Goal: Information Seeking & Learning: Learn about a topic

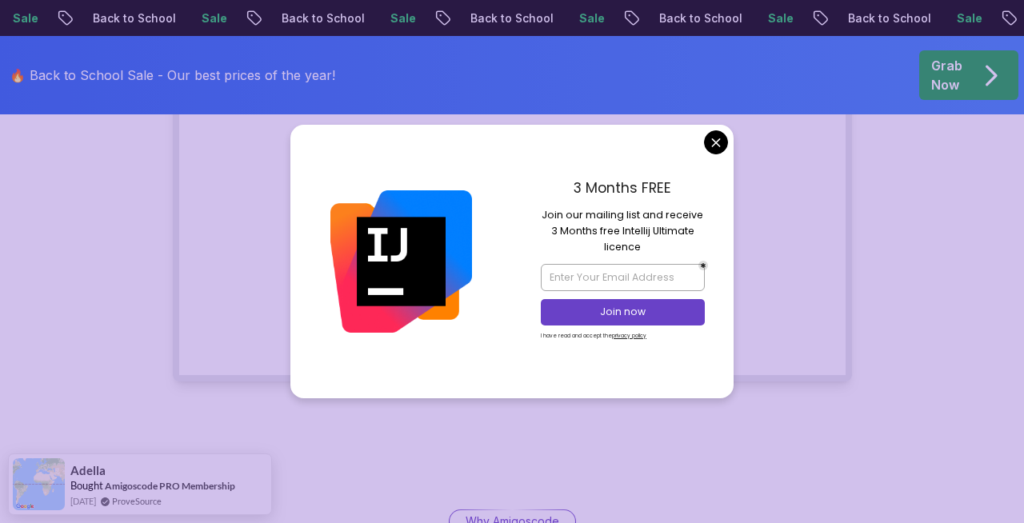
scroll to position [973, 0]
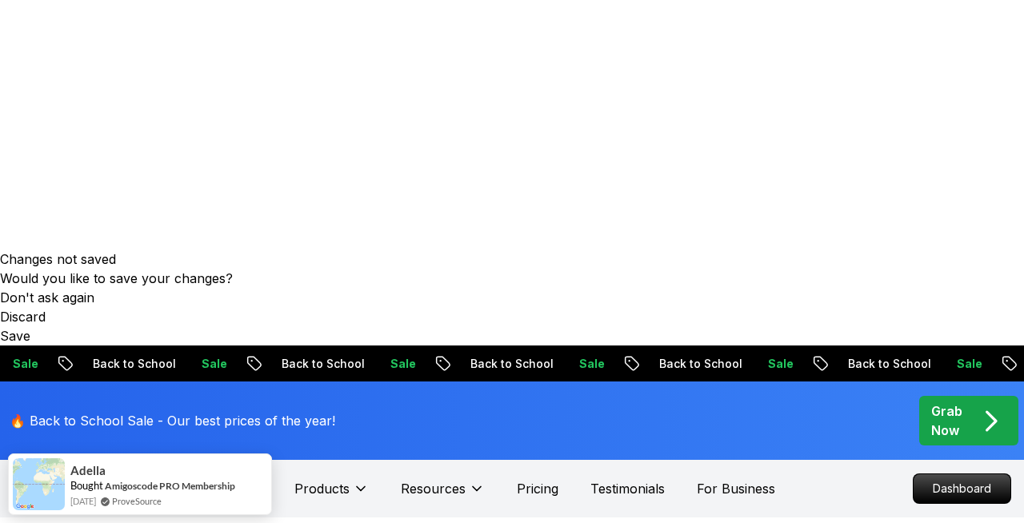
scroll to position [216, 0]
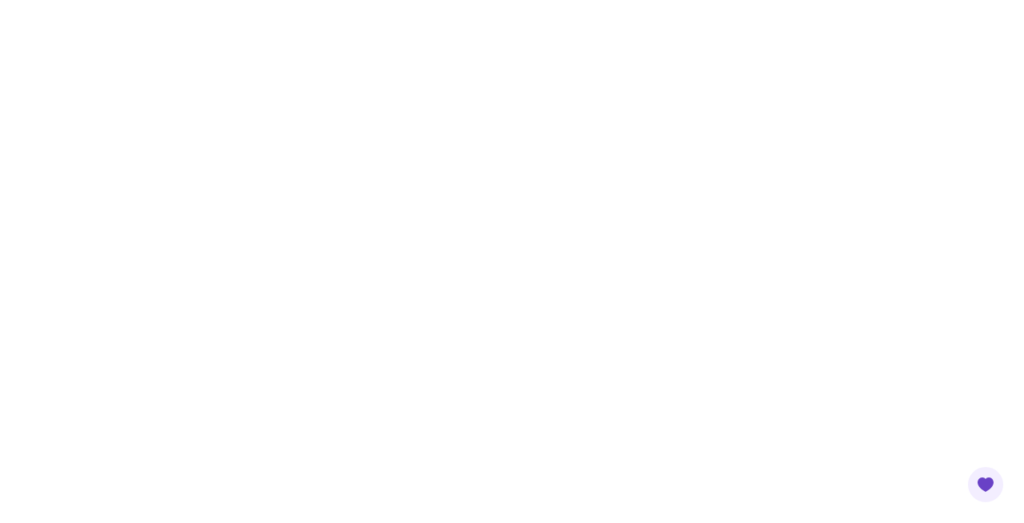
scroll to position [377, 0]
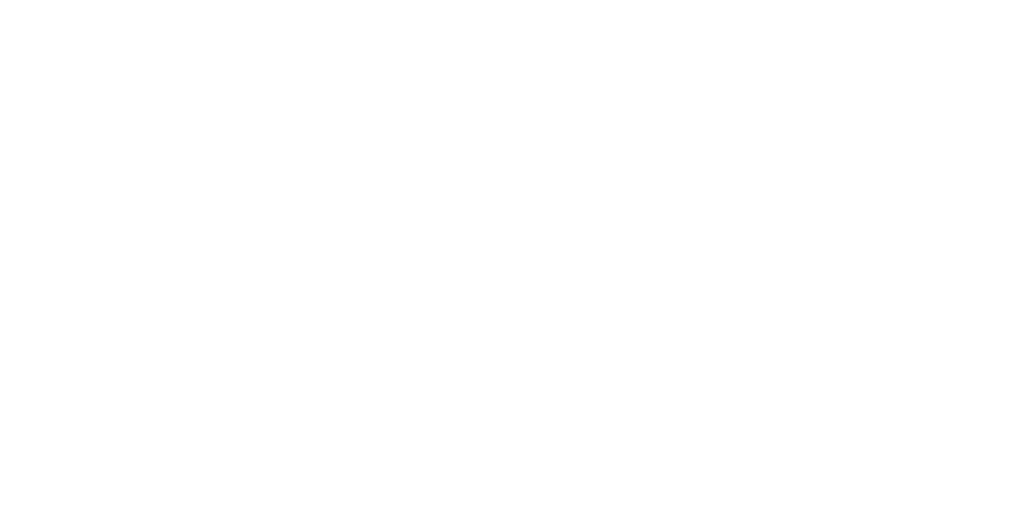
scroll to position [270, 0]
drag, startPoint x: 252, startPoint y: 148, endPoint x: 379, endPoint y: 184, distance: 132.2
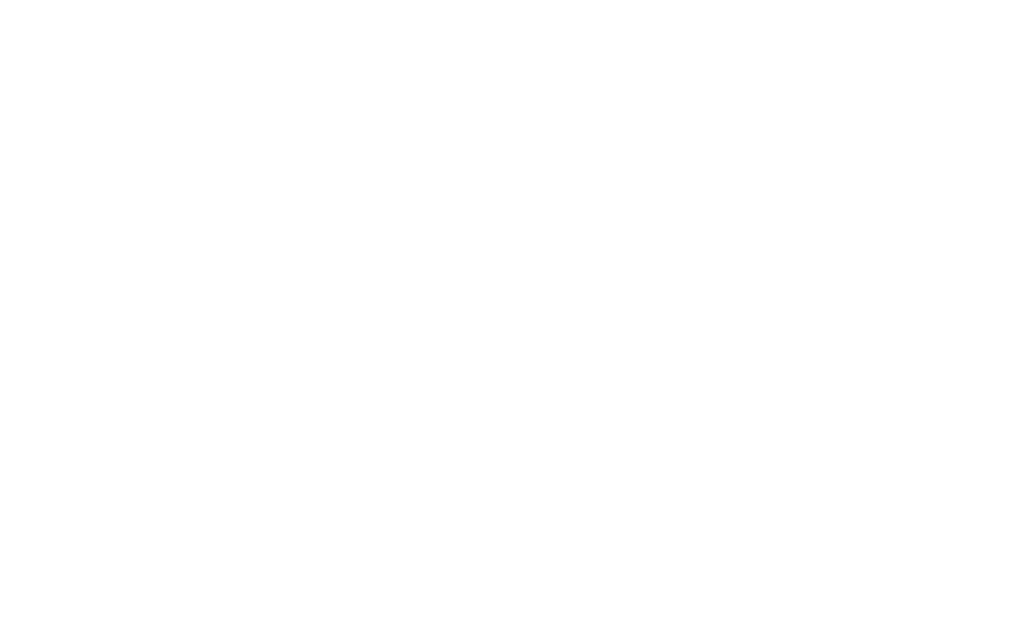
scroll to position [344, 0]
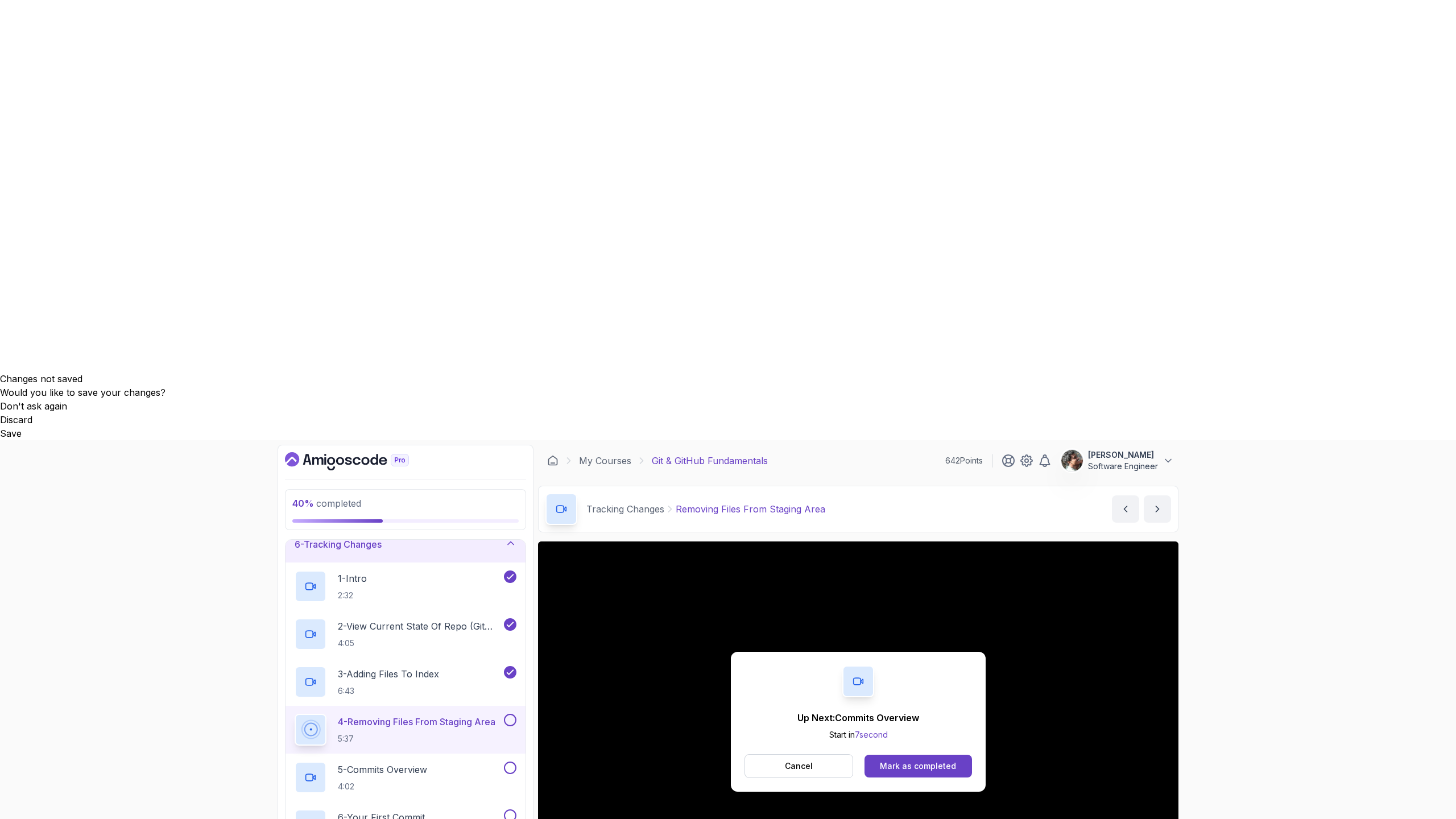
scroll to position [282, 0]
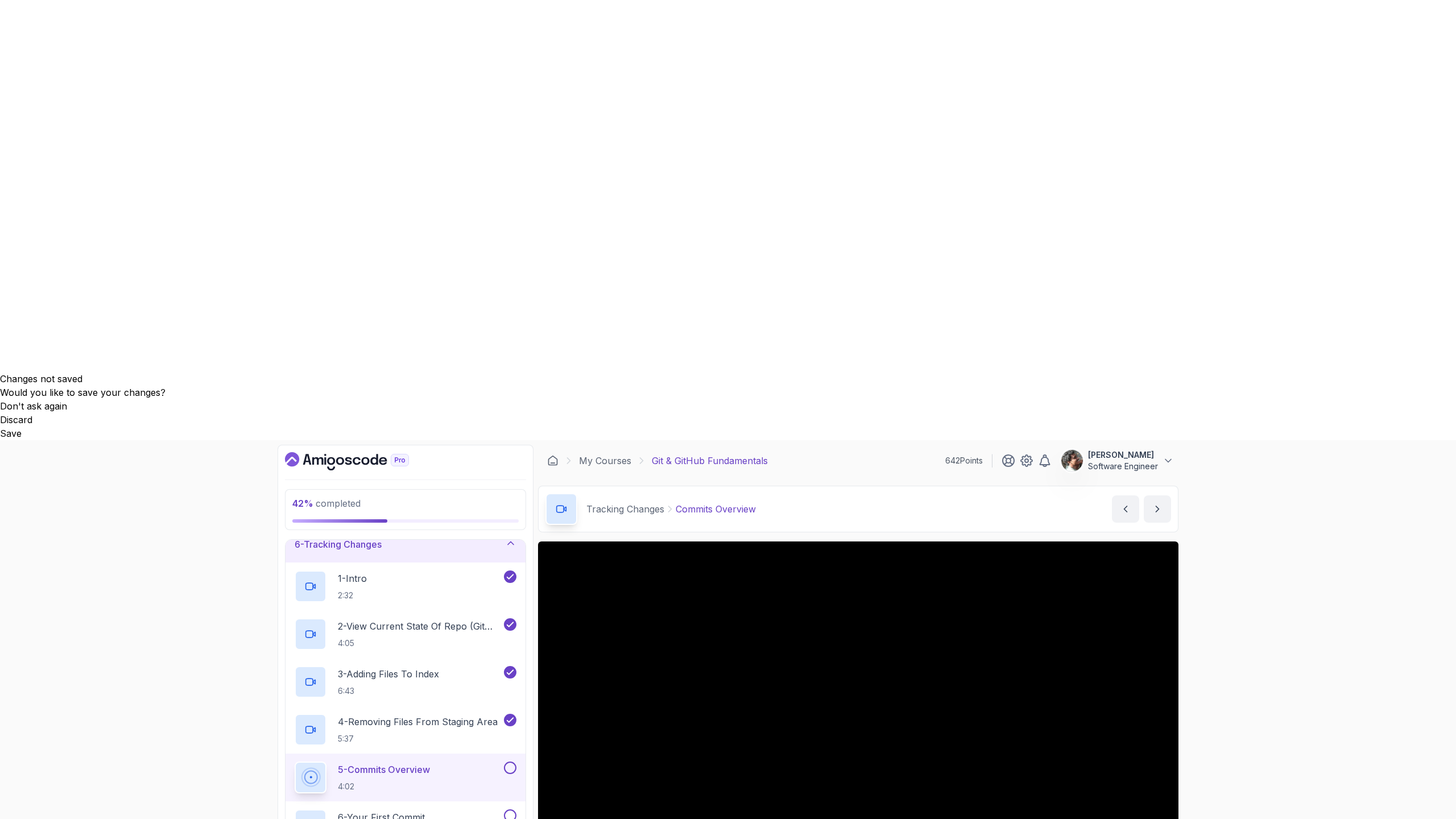
scroll to position [282, 0]
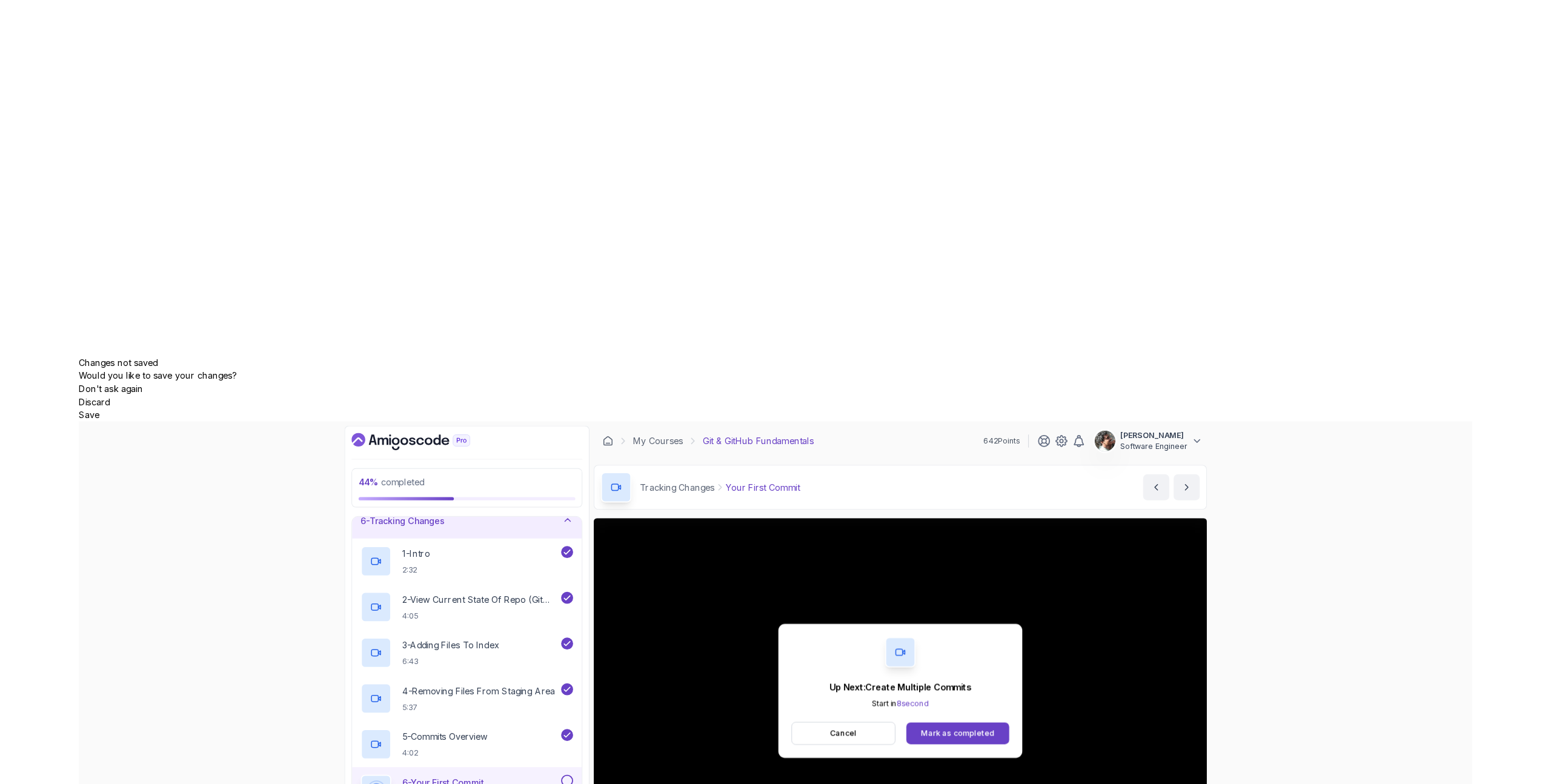
scroll to position [300, 0]
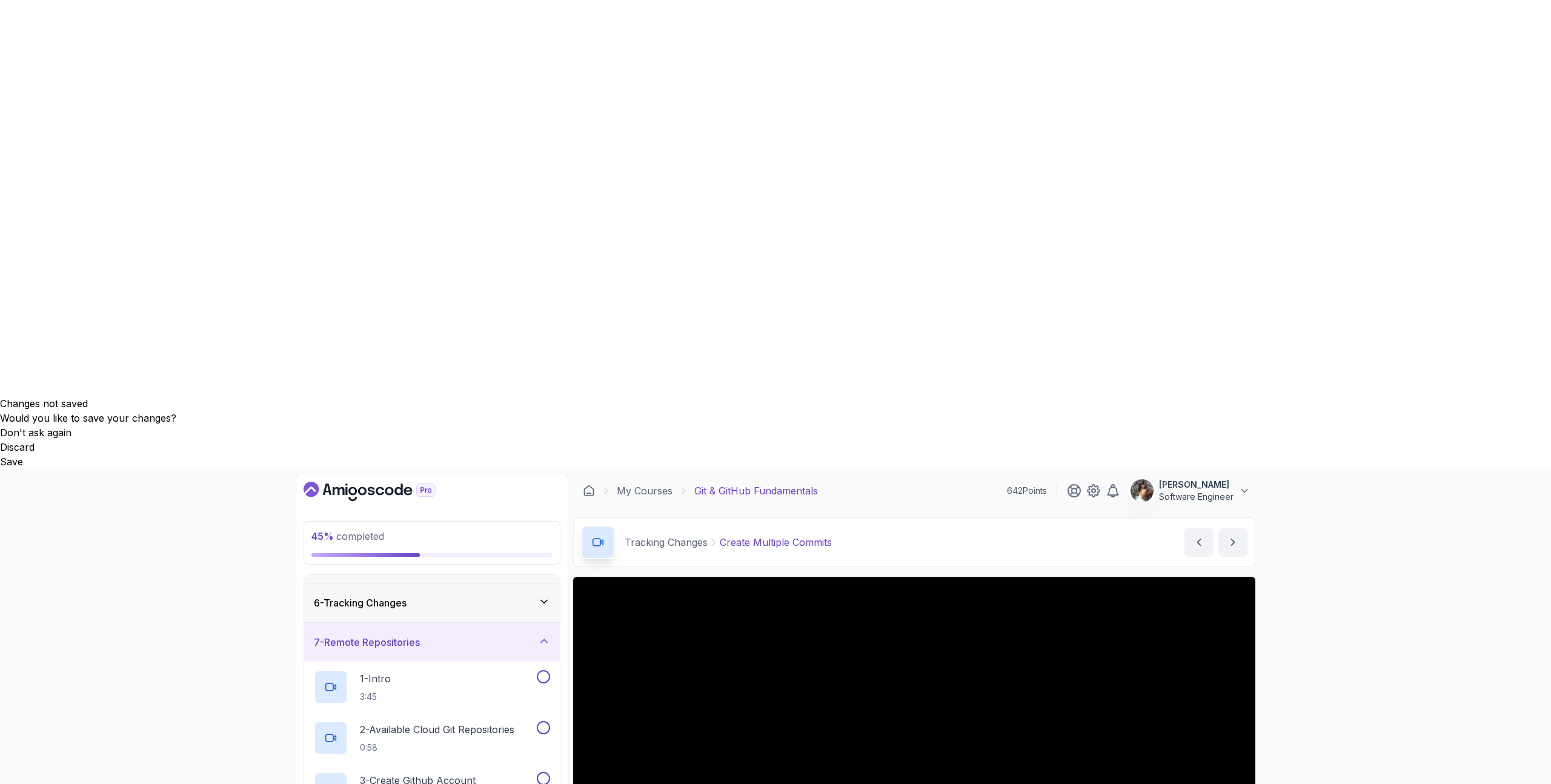
scroll to position [198, 0]
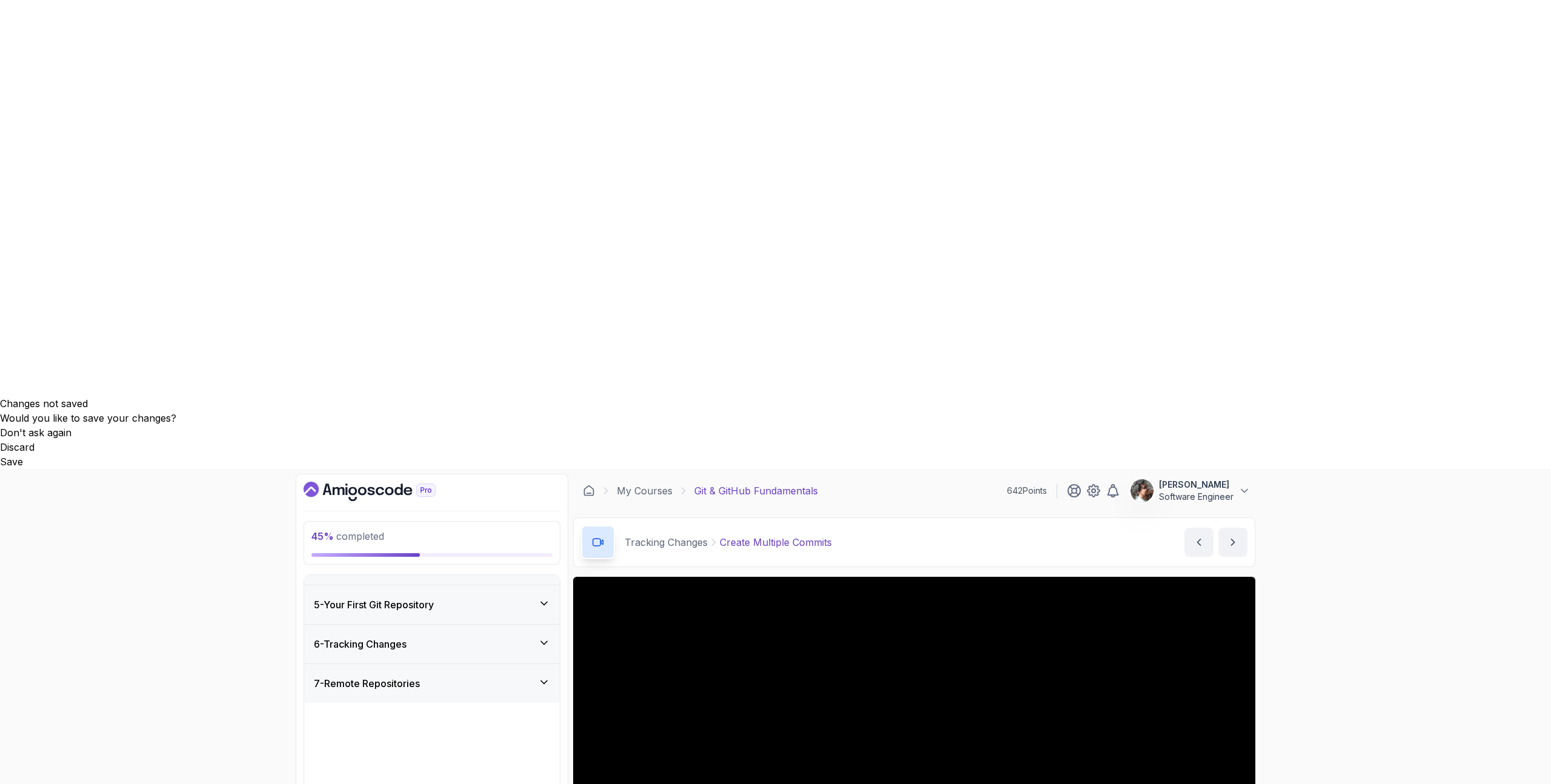
scroll to position [0, 0]
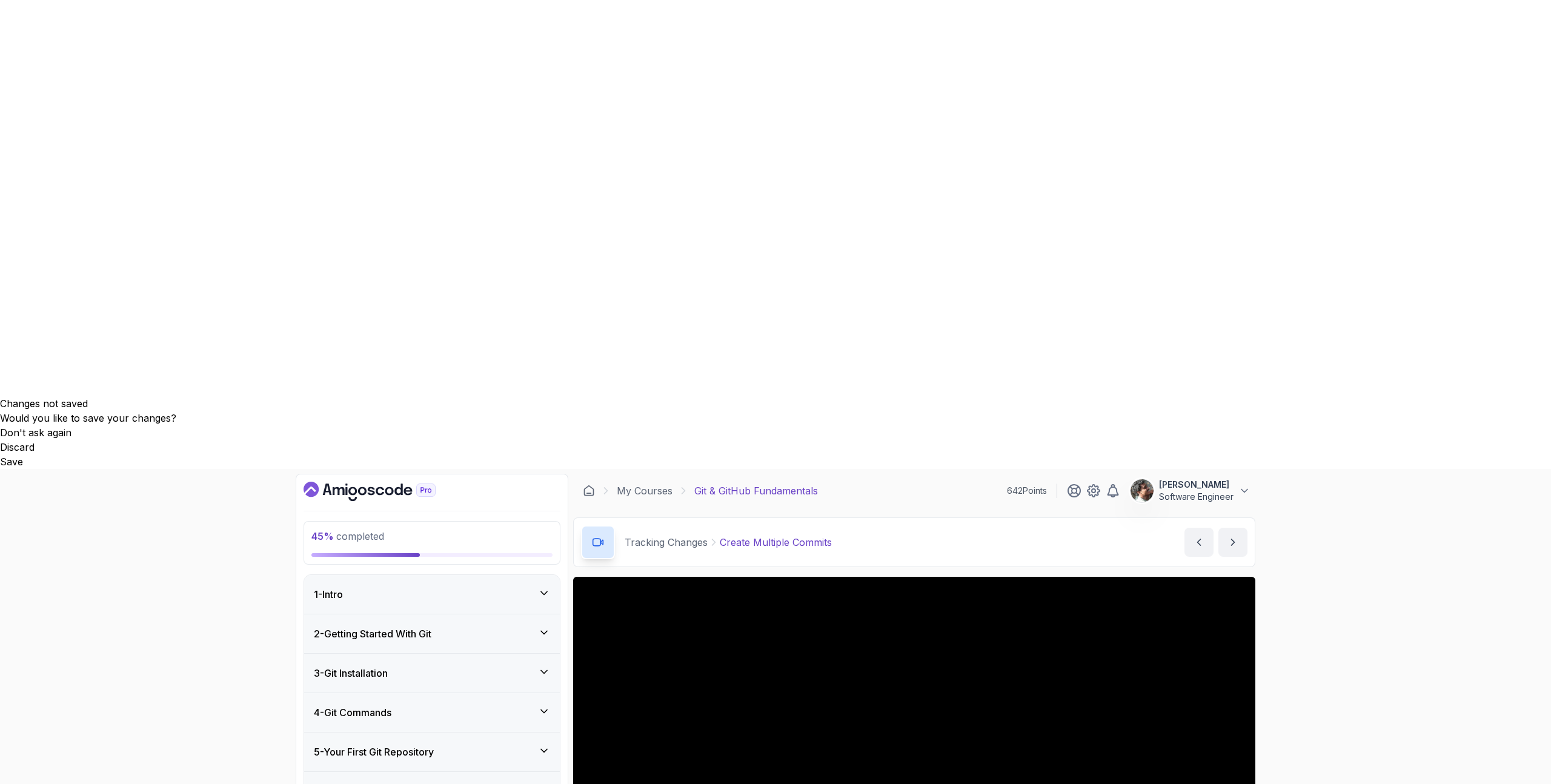
drag, startPoint x: 316, startPoint y: 588, endPoint x: 272, endPoint y: 593, distance: 44.3
drag, startPoint x: 363, startPoint y: 364, endPoint x: 229, endPoint y: 399, distance: 138.5
drag, startPoint x: 401, startPoint y: 325, endPoint x: 301, endPoint y: 387, distance: 117.7
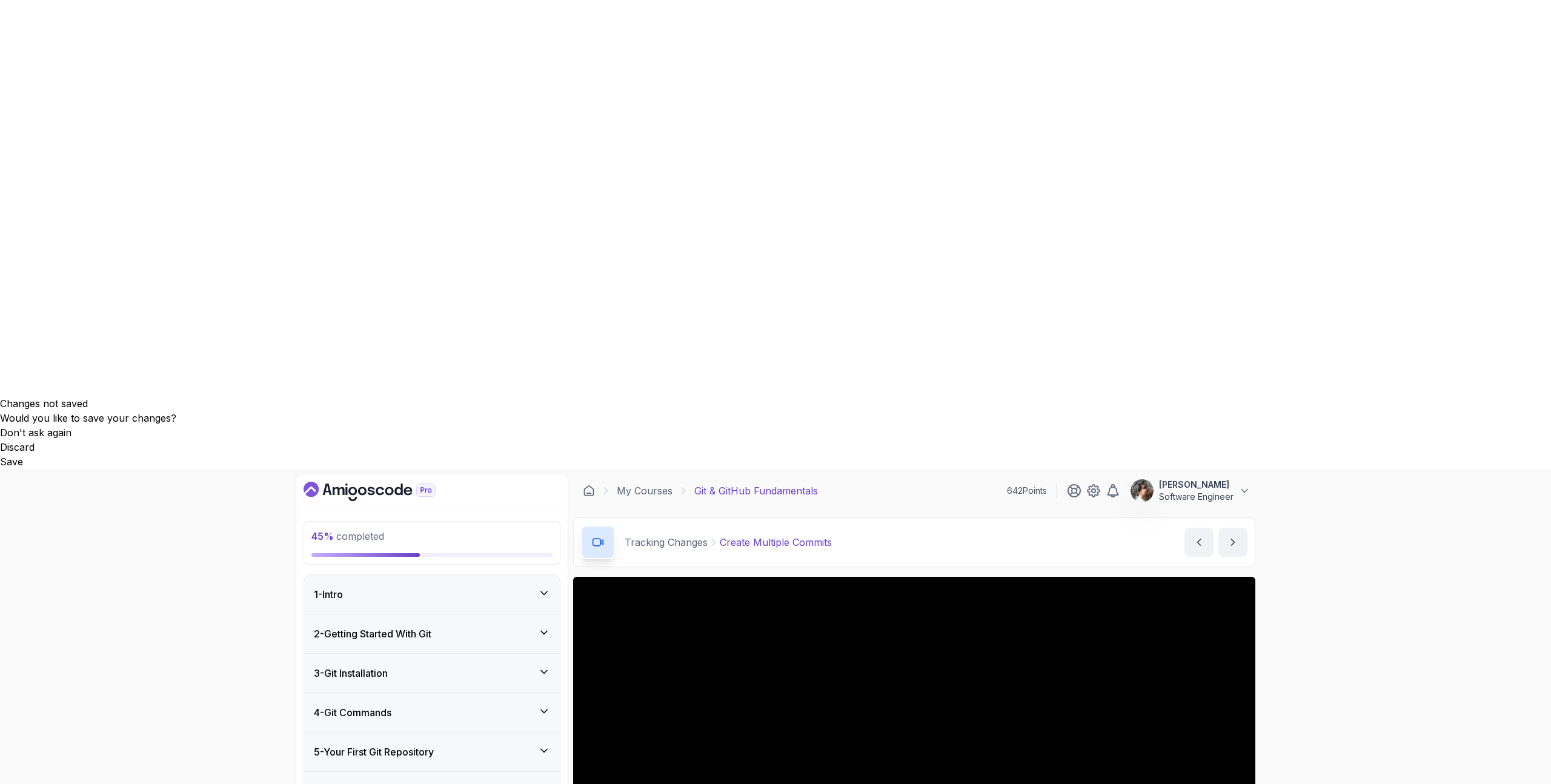
click at [400, 396] on h3 "6 - Tracking Changes" at bounding box center [360, 791] width 92 height 14
click at [350, 396] on icon "Dashboard" at bounding box center [369, 491] width 132 height 20
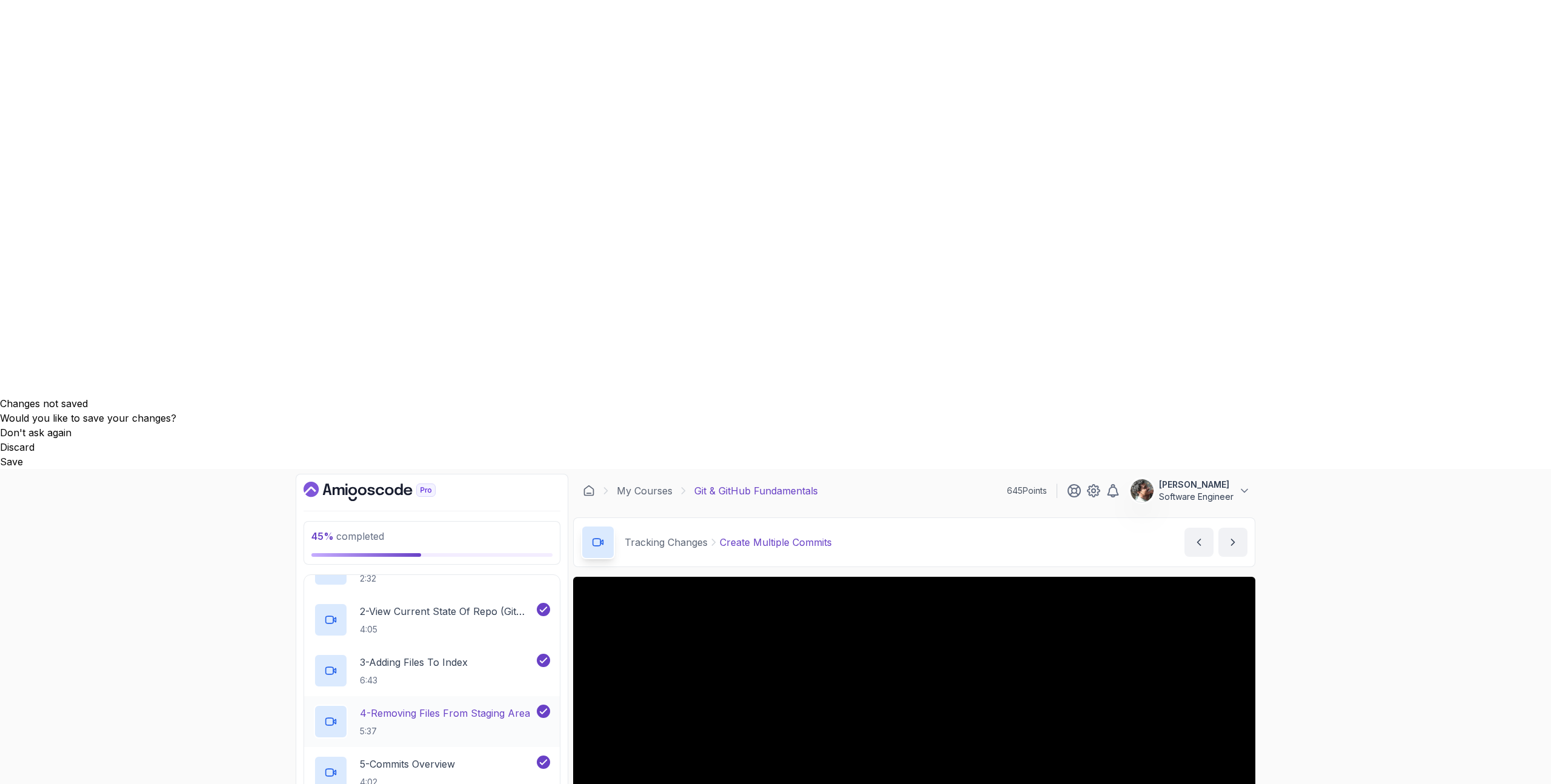
scroll to position [300, 0]
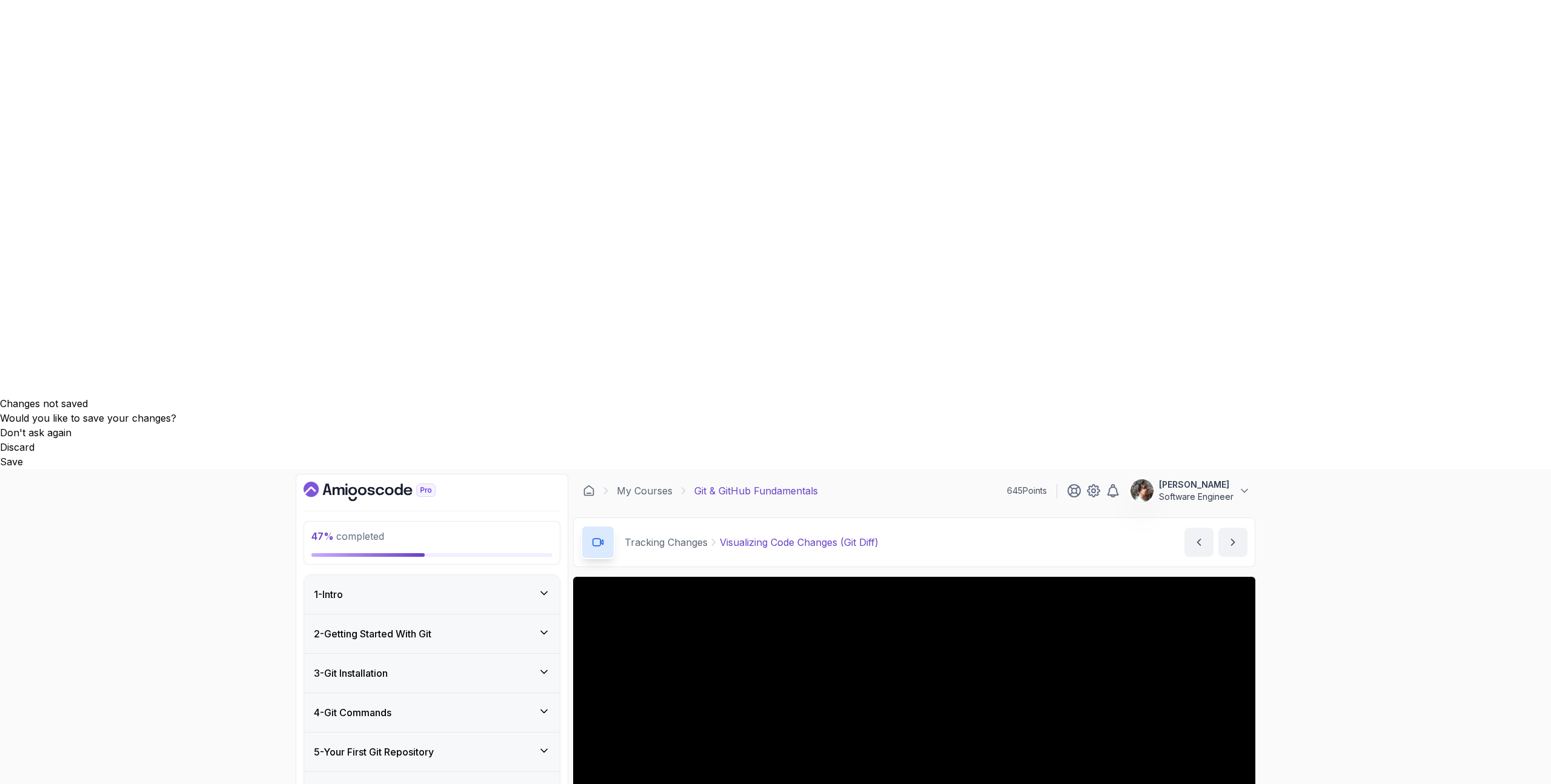
drag, startPoint x: 420, startPoint y: 326, endPoint x: 406, endPoint y: 323, distance: 14.3
click at [419, 396] on div "6 - Tracking Changes" at bounding box center [432, 791] width 236 height 14
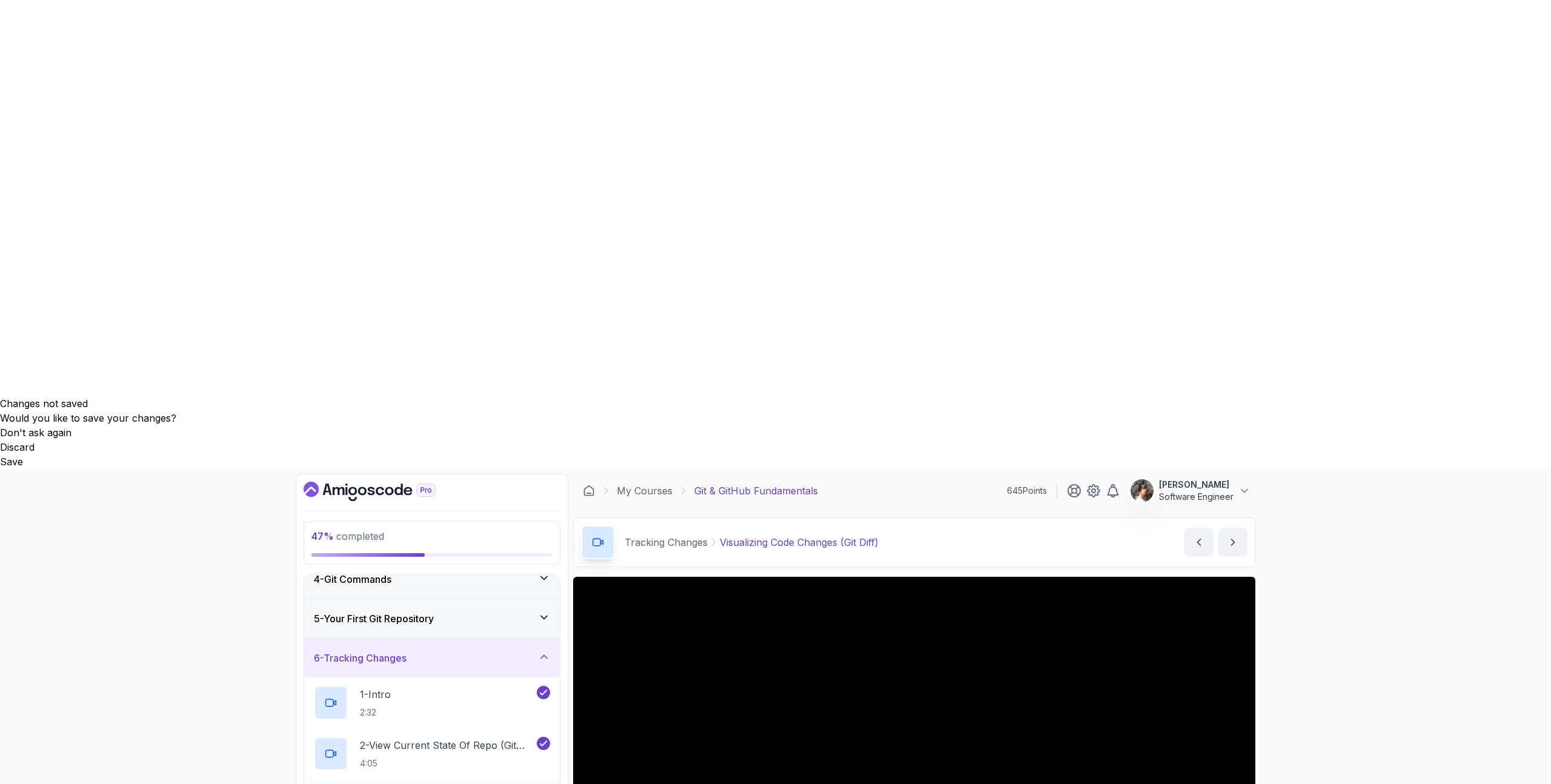
scroll to position [134, 0]
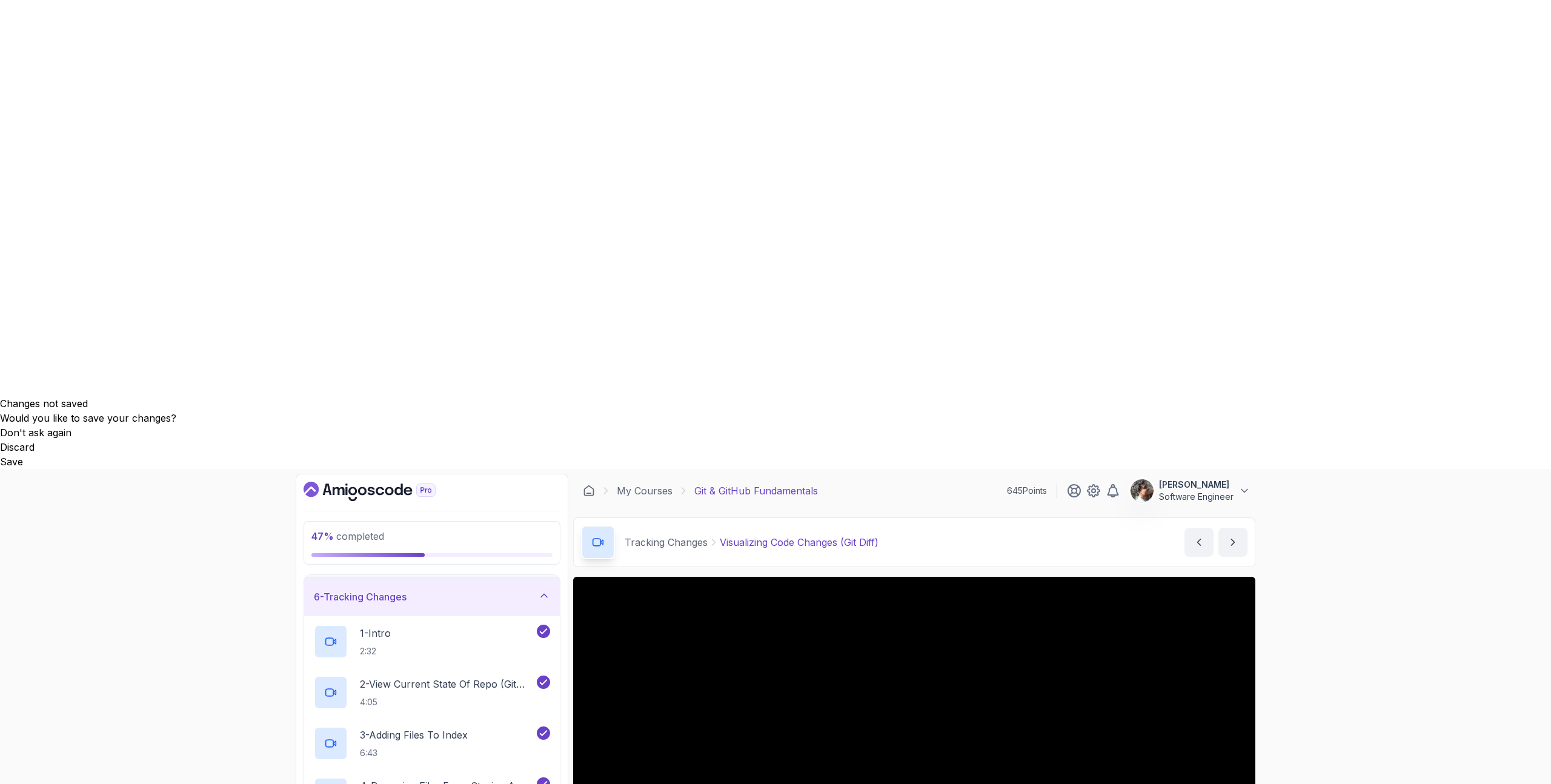
scroll to position [205, 0]
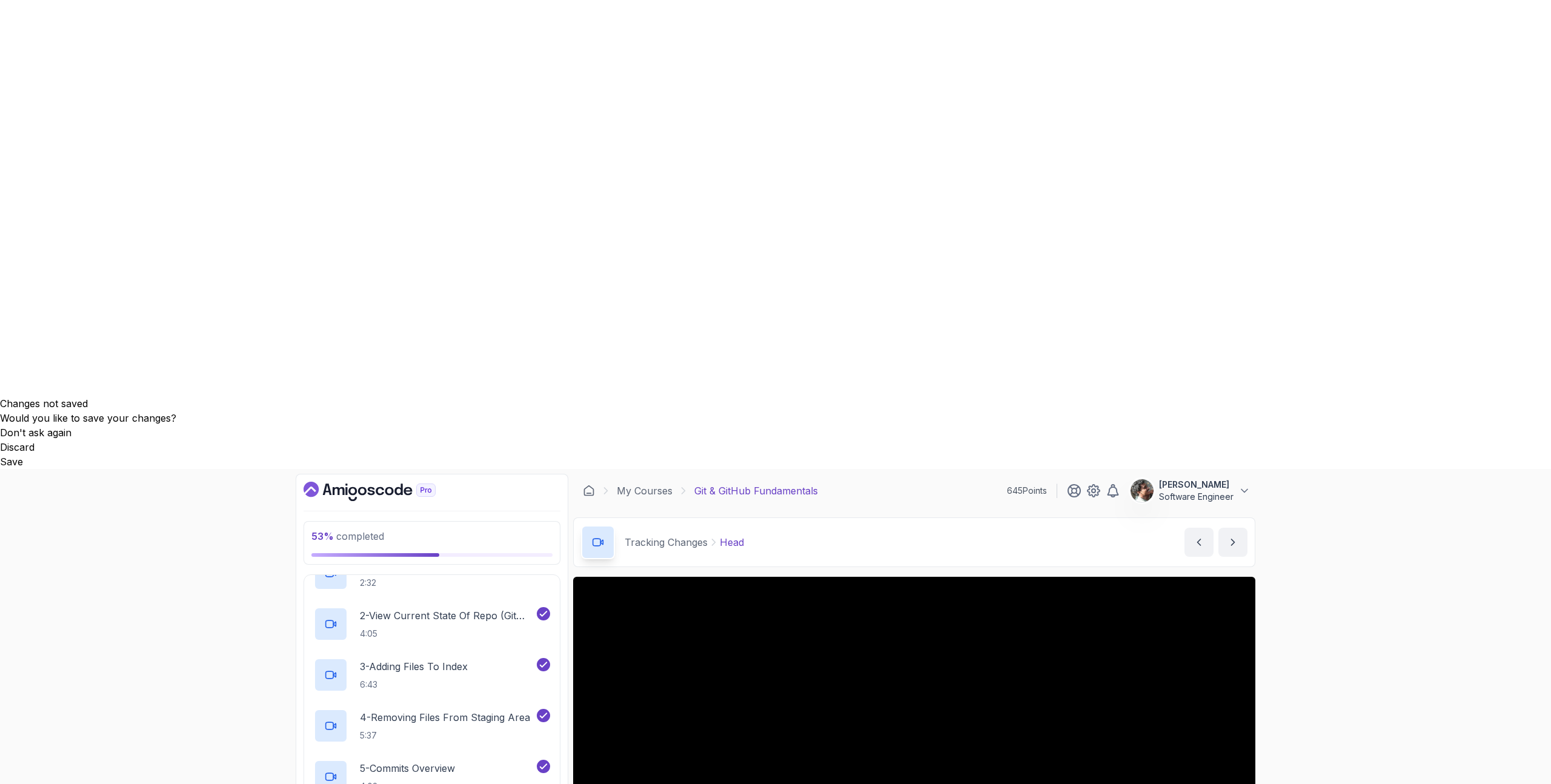
scroll to position [300, 0]
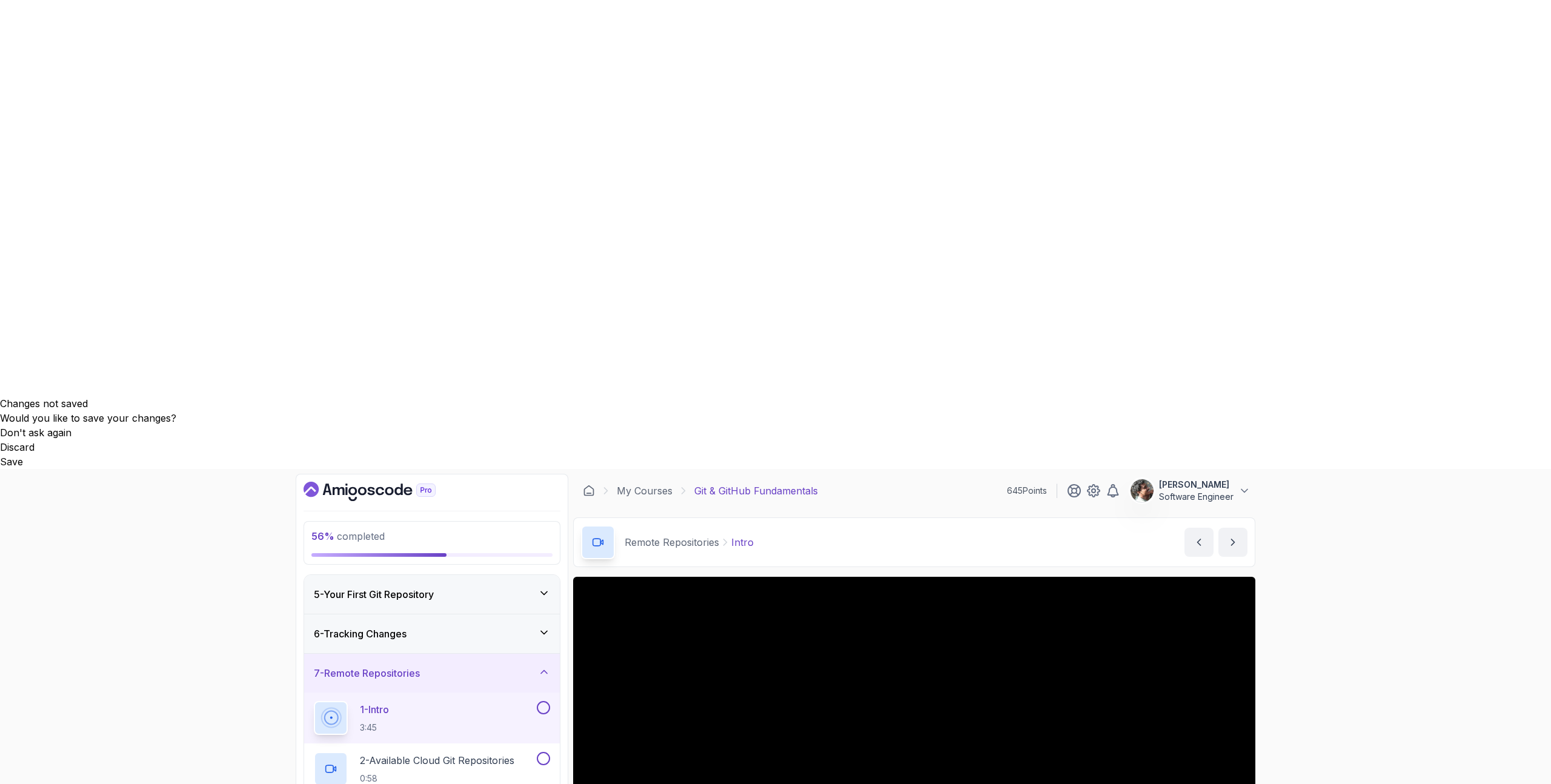
scroll to position [198, 0]
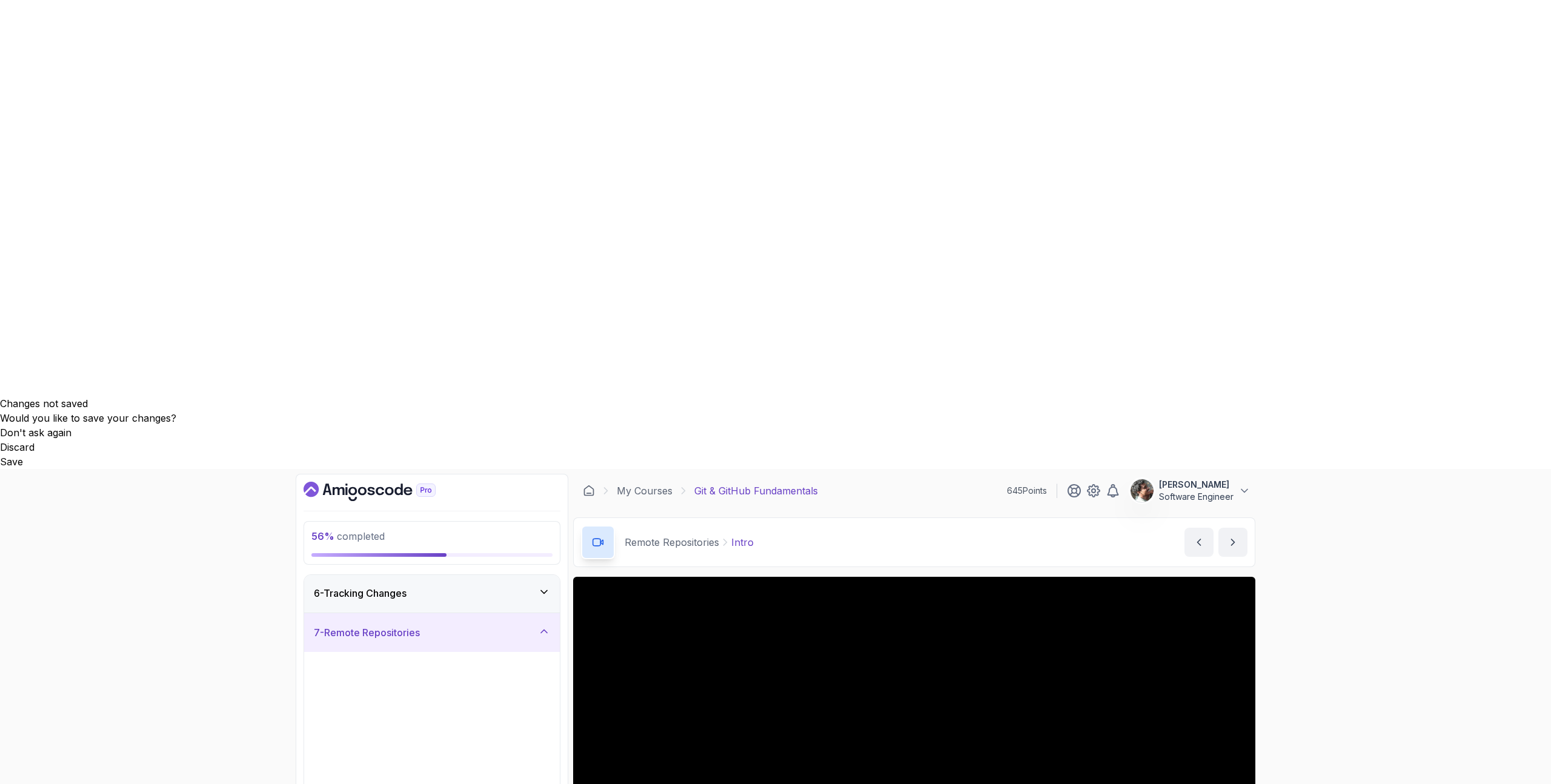
scroll to position [0, 0]
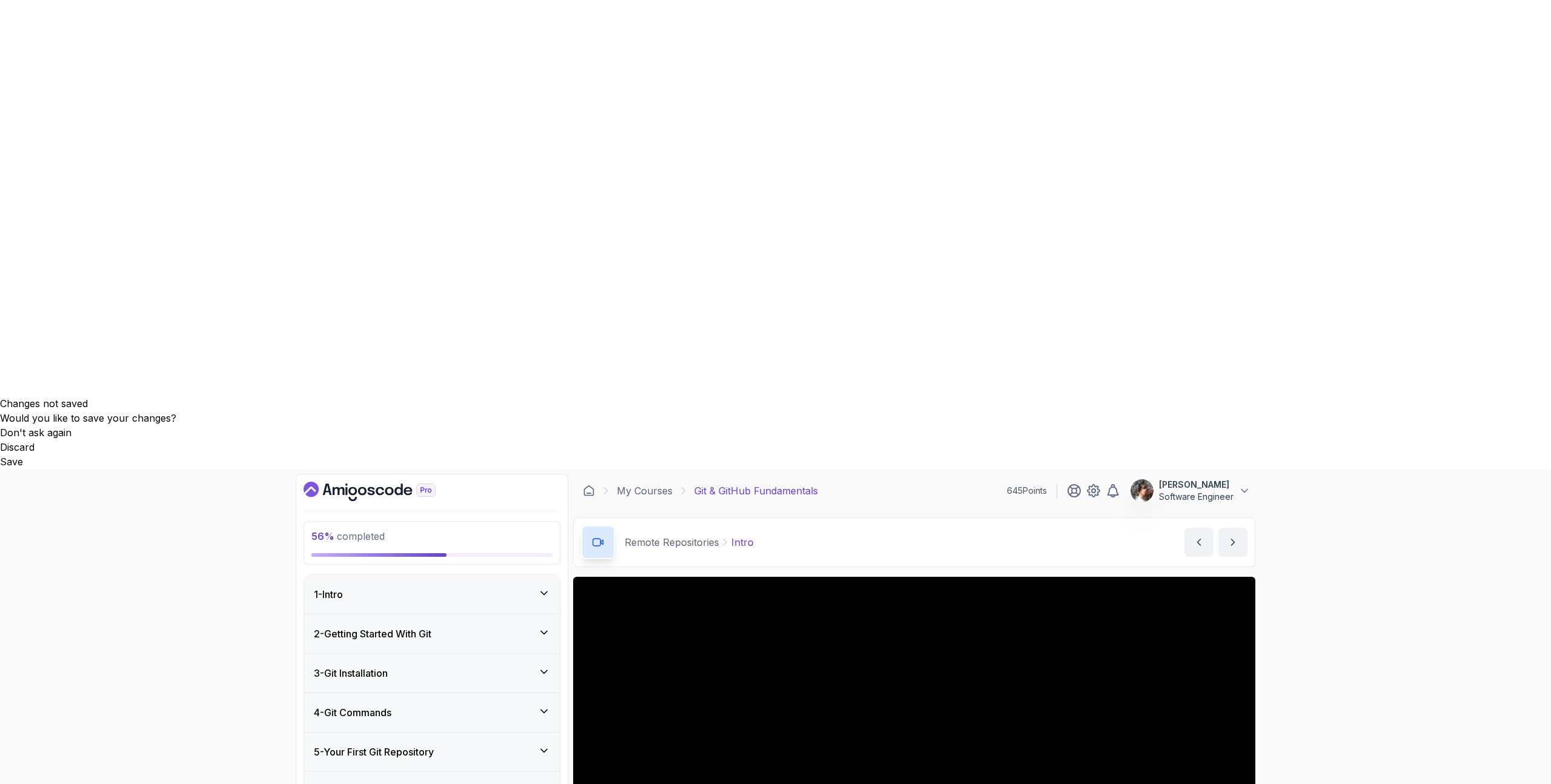
click at [623, 396] on link "My Courses" at bounding box center [645, 490] width 56 height 14
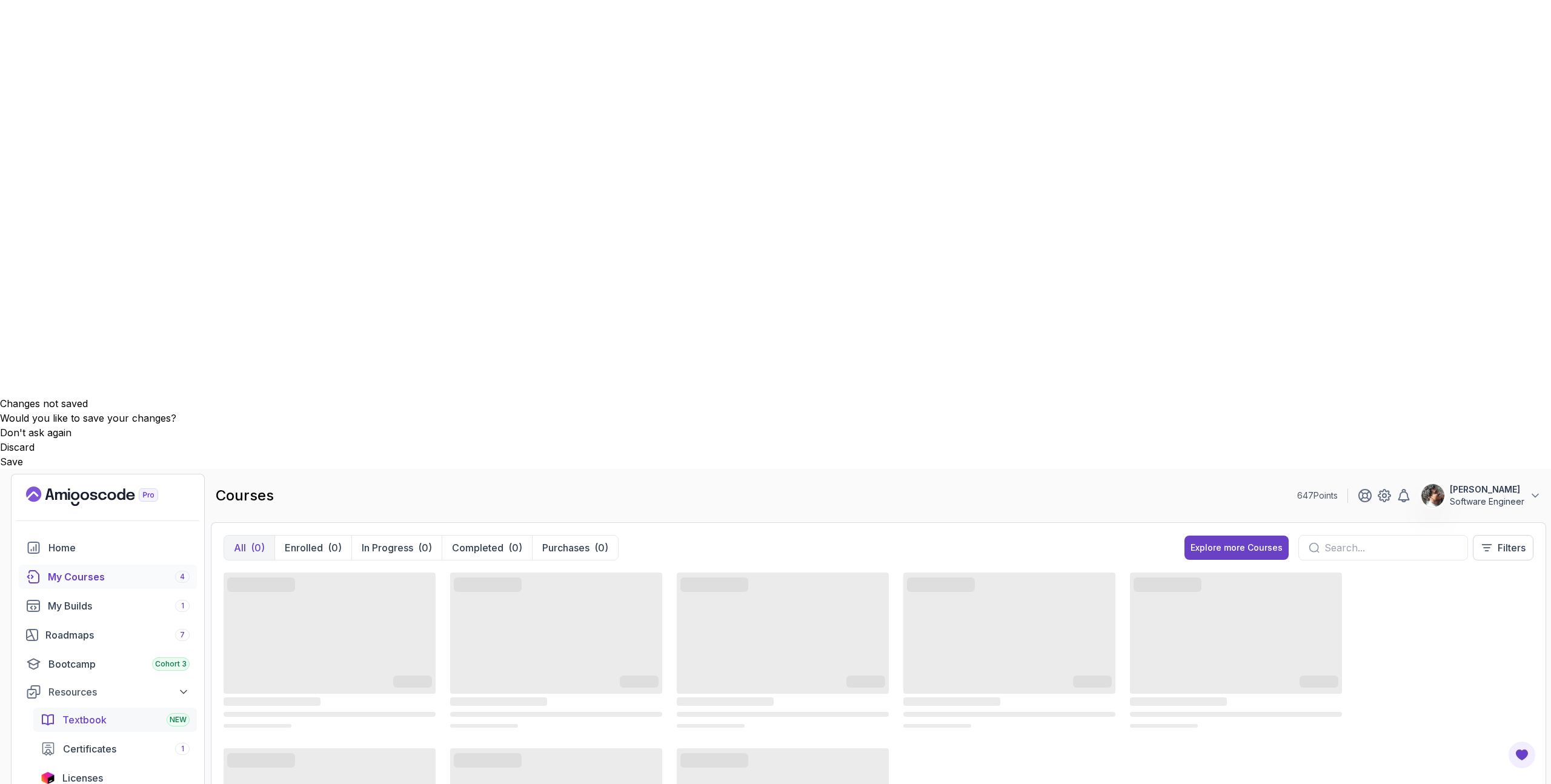
click at [115, 396] on div "Textbook NEW" at bounding box center [126, 719] width 127 height 14
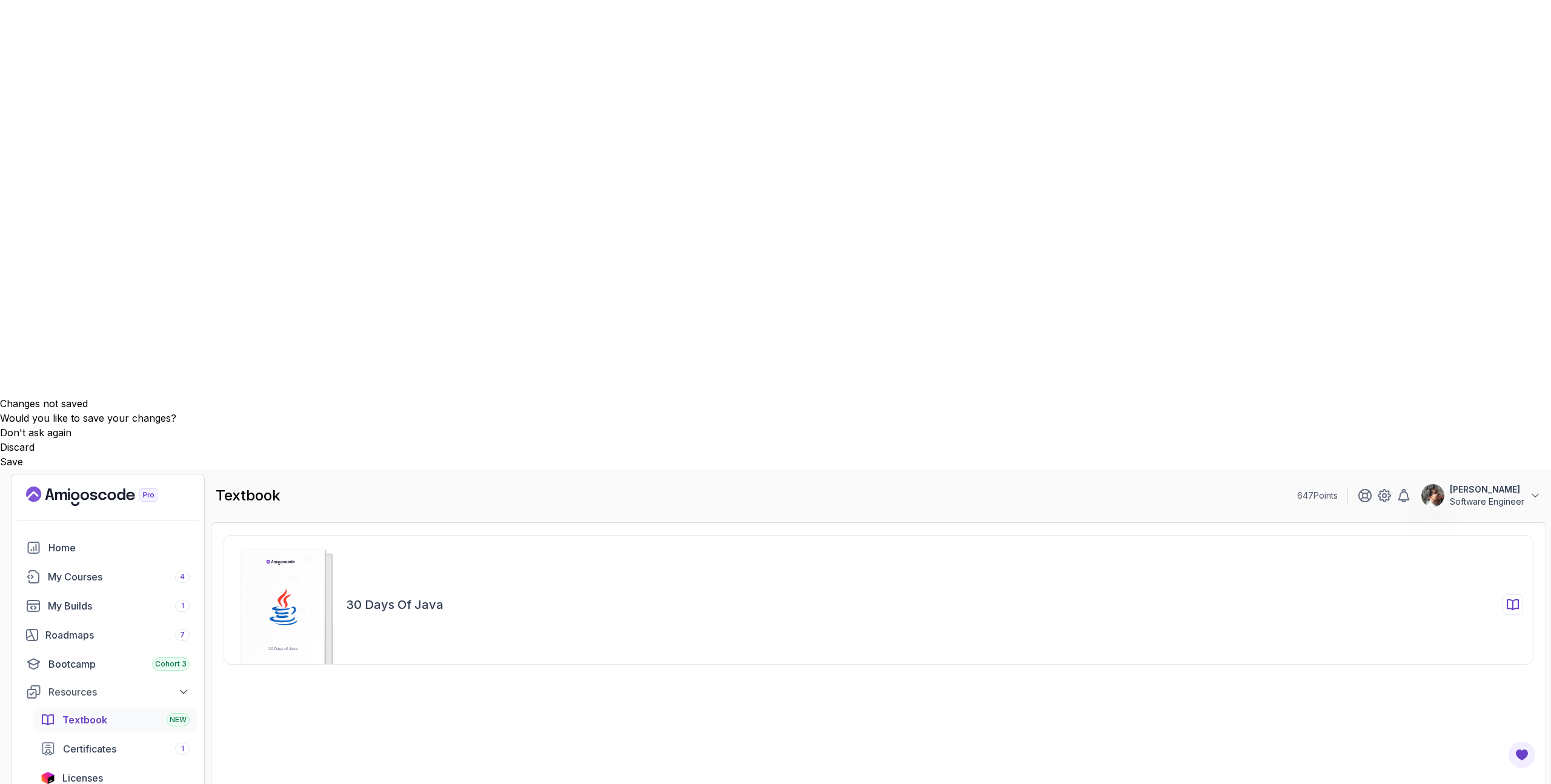
click at [297, 396] on rect at bounding box center [283, 612] width 84 height 126
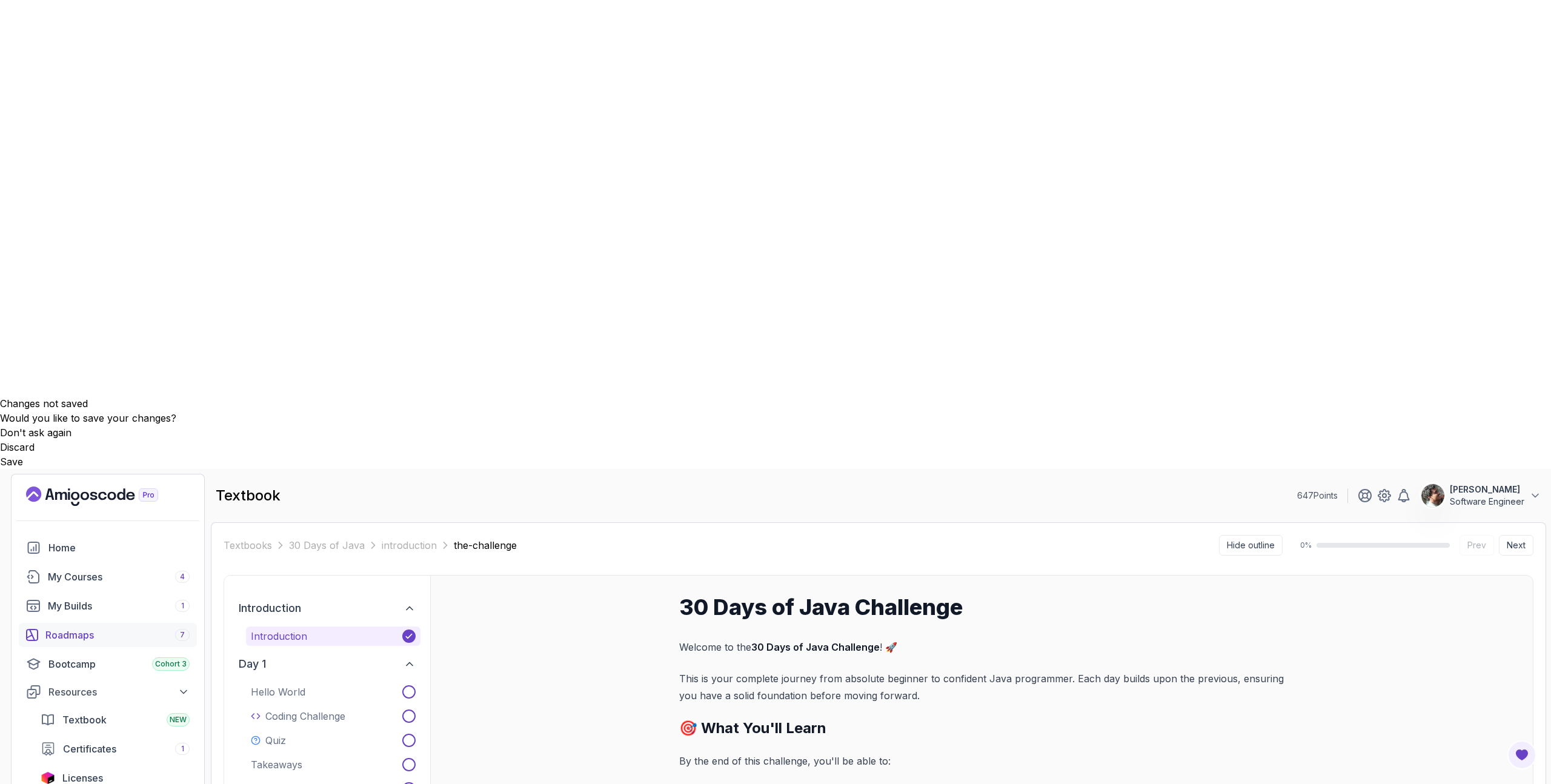
click at [82, 396] on div "Roadmaps 7" at bounding box center [117, 634] width 144 height 14
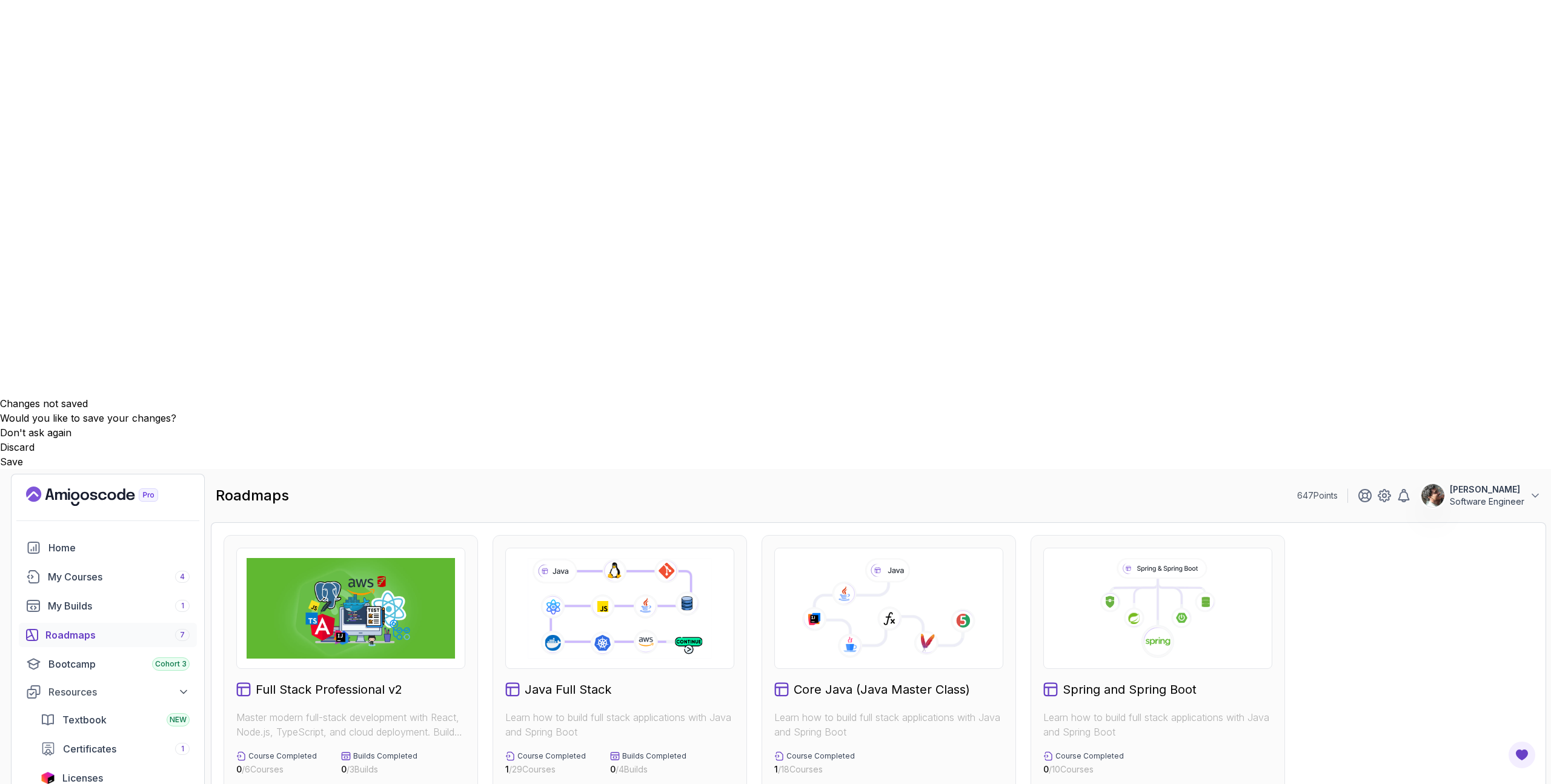
click at [697, 396] on button "View Roadmap" at bounding box center [696, 799] width 76 height 24
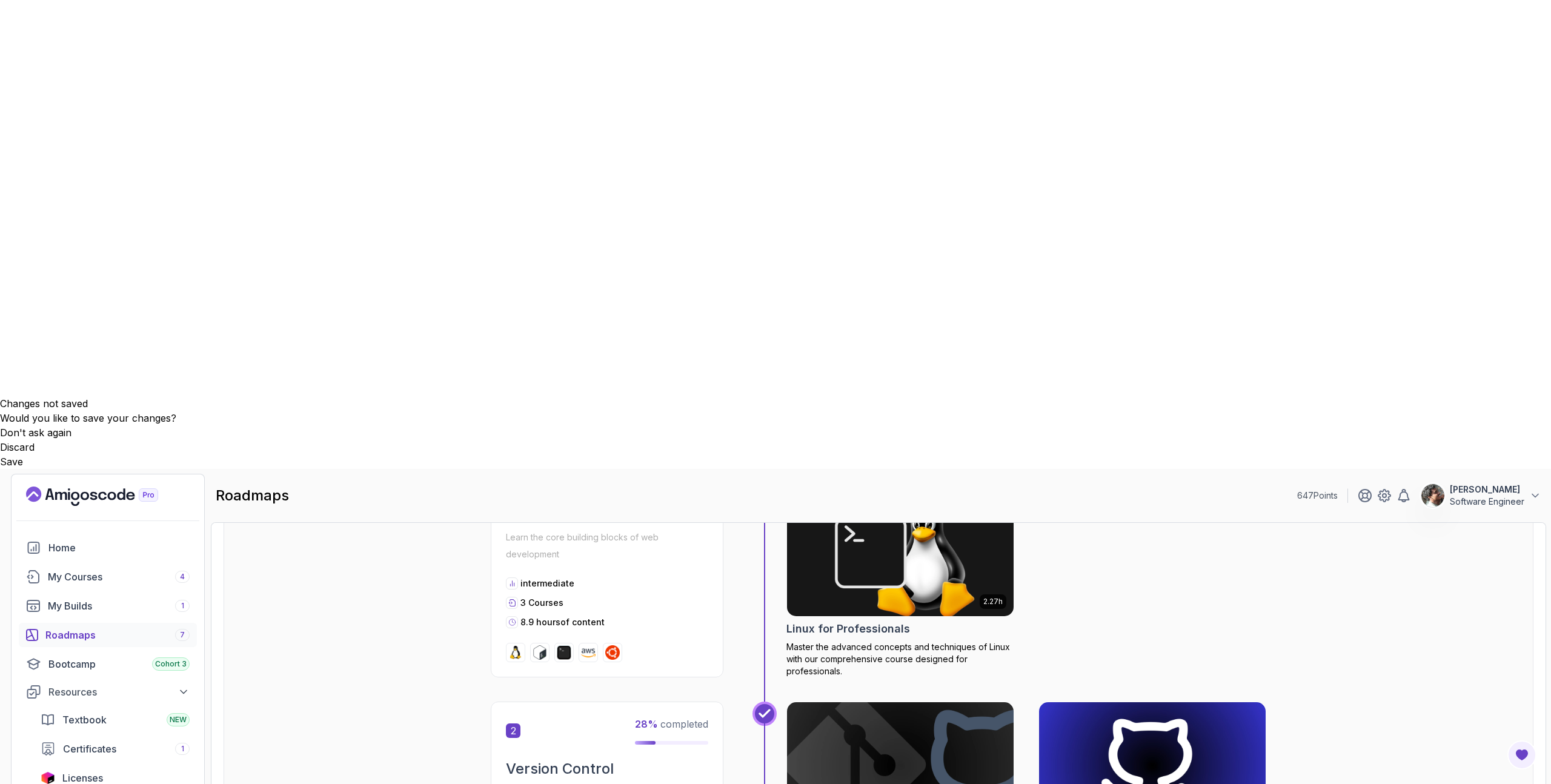
scroll to position [496, 0]
click at [775, 396] on img at bounding box center [1152, 765] width 238 height 133
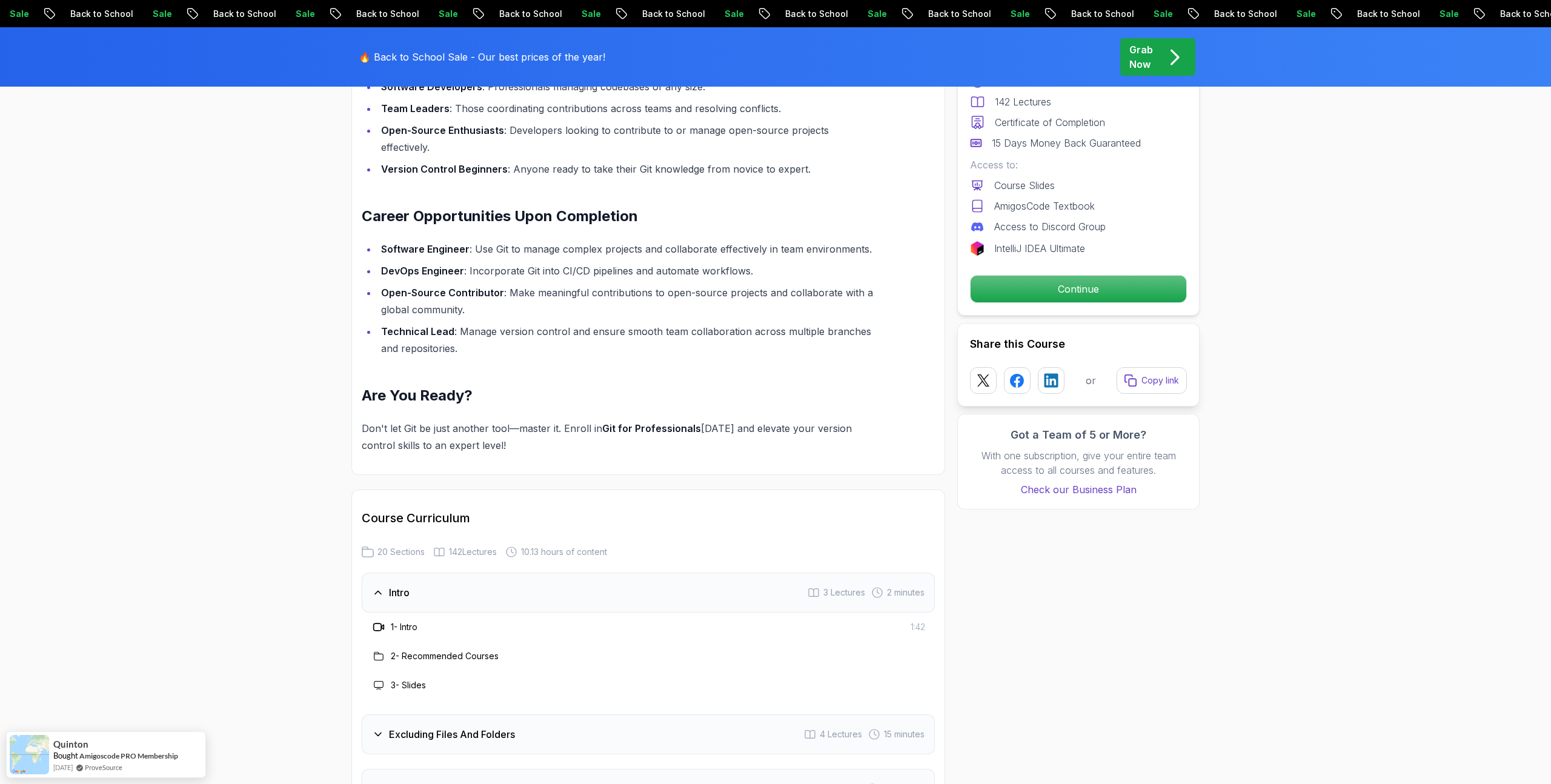
scroll to position [1766, 0]
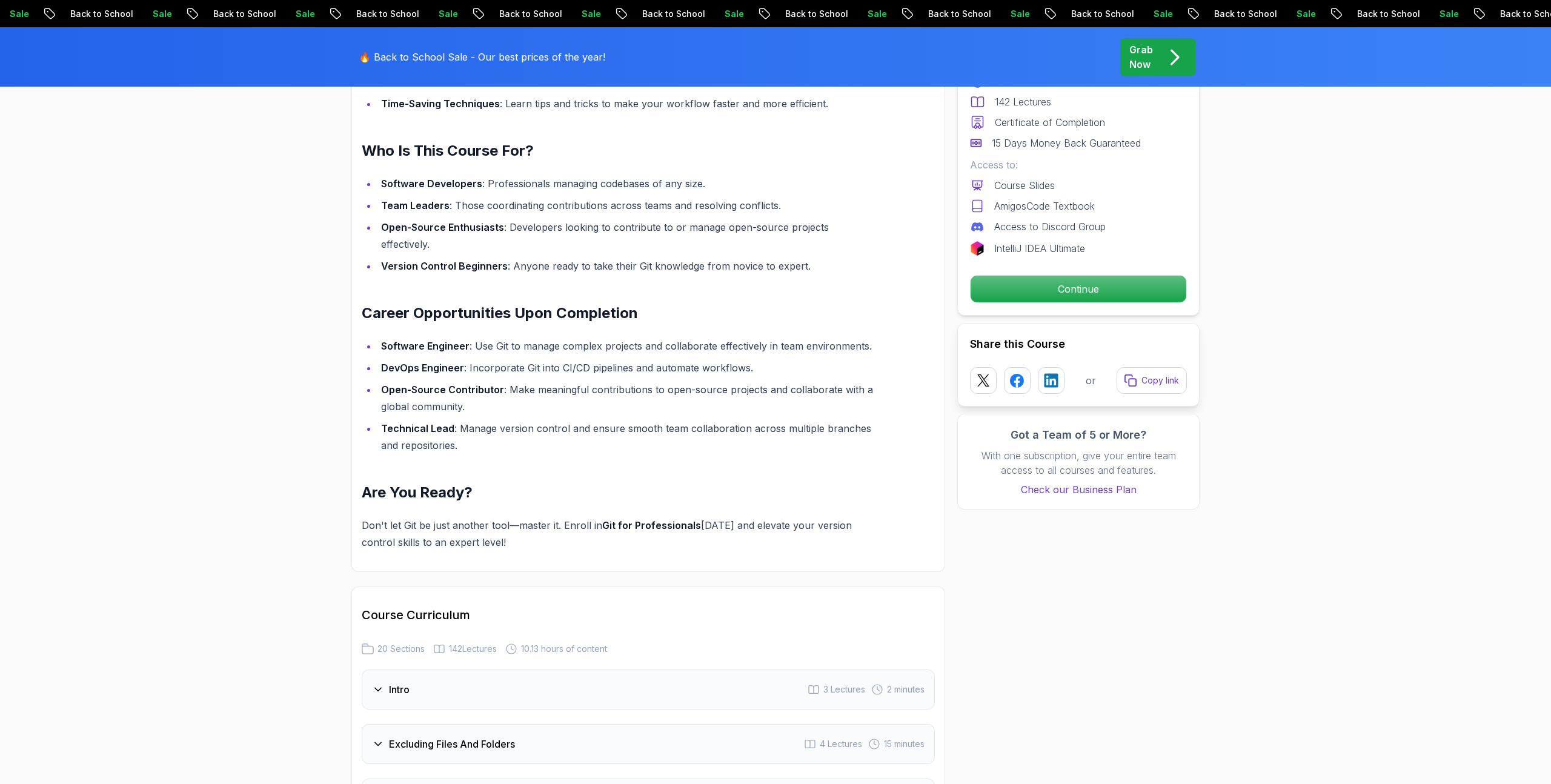
scroll to position [1632, 0]
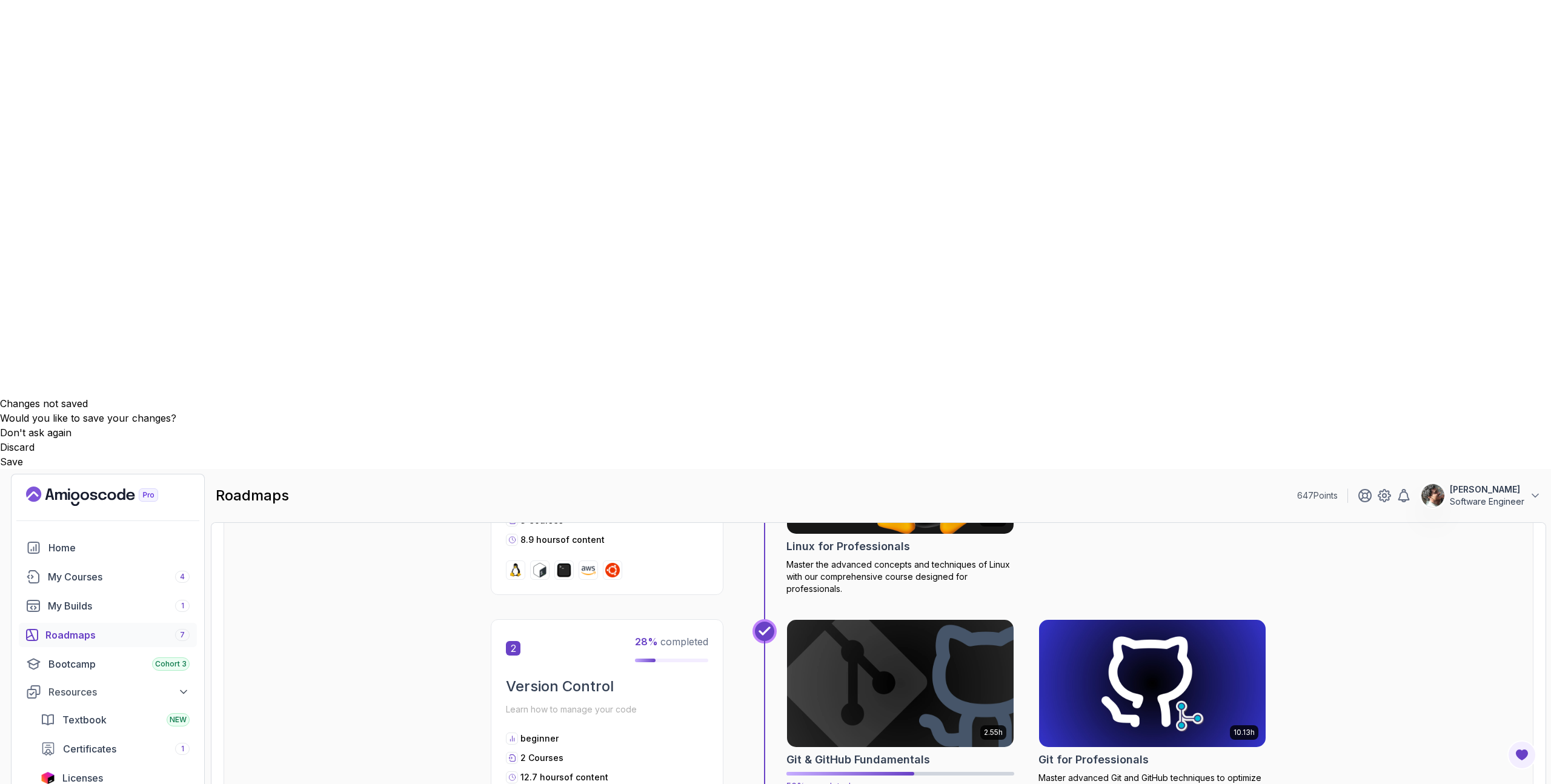
scroll to position [559, 0]
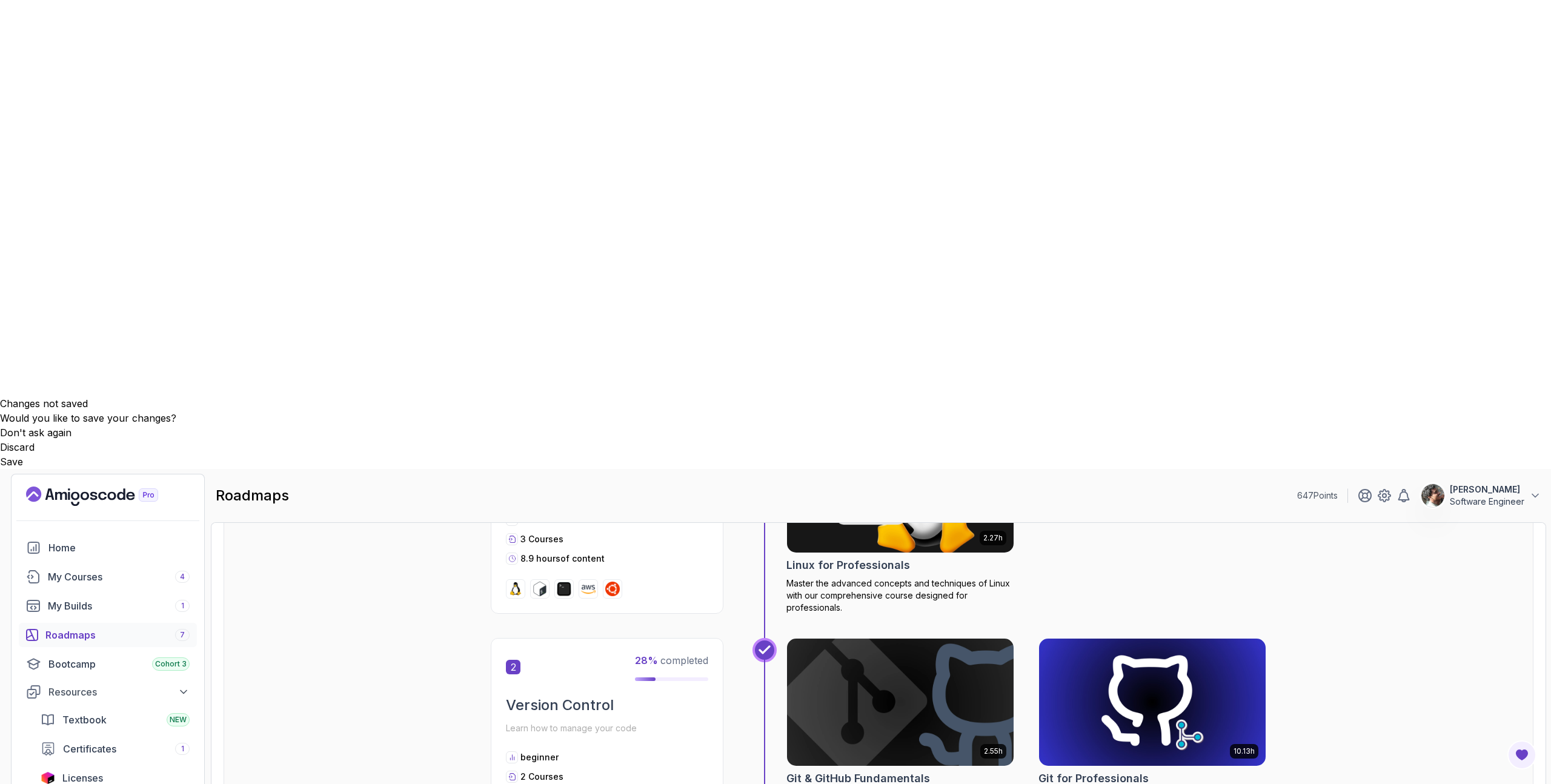
click at [775, 396] on h2 "Git & GitHub Fundamentals" at bounding box center [858, 778] width 144 height 17
